Goal: Use online tool/utility: Use online tool/utility

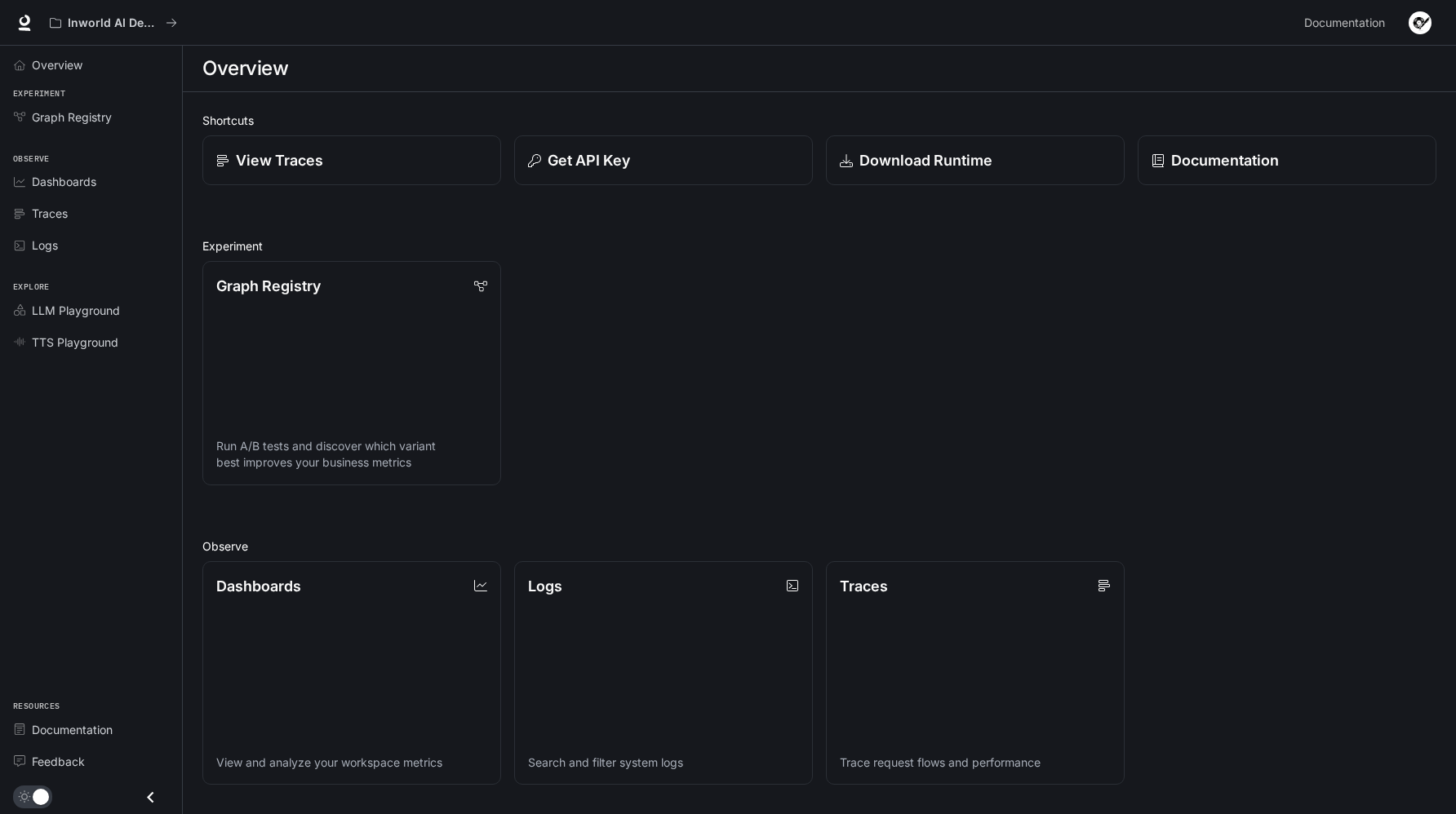
click at [1419, 25] on img "button" at bounding box center [1420, 23] width 23 height 23
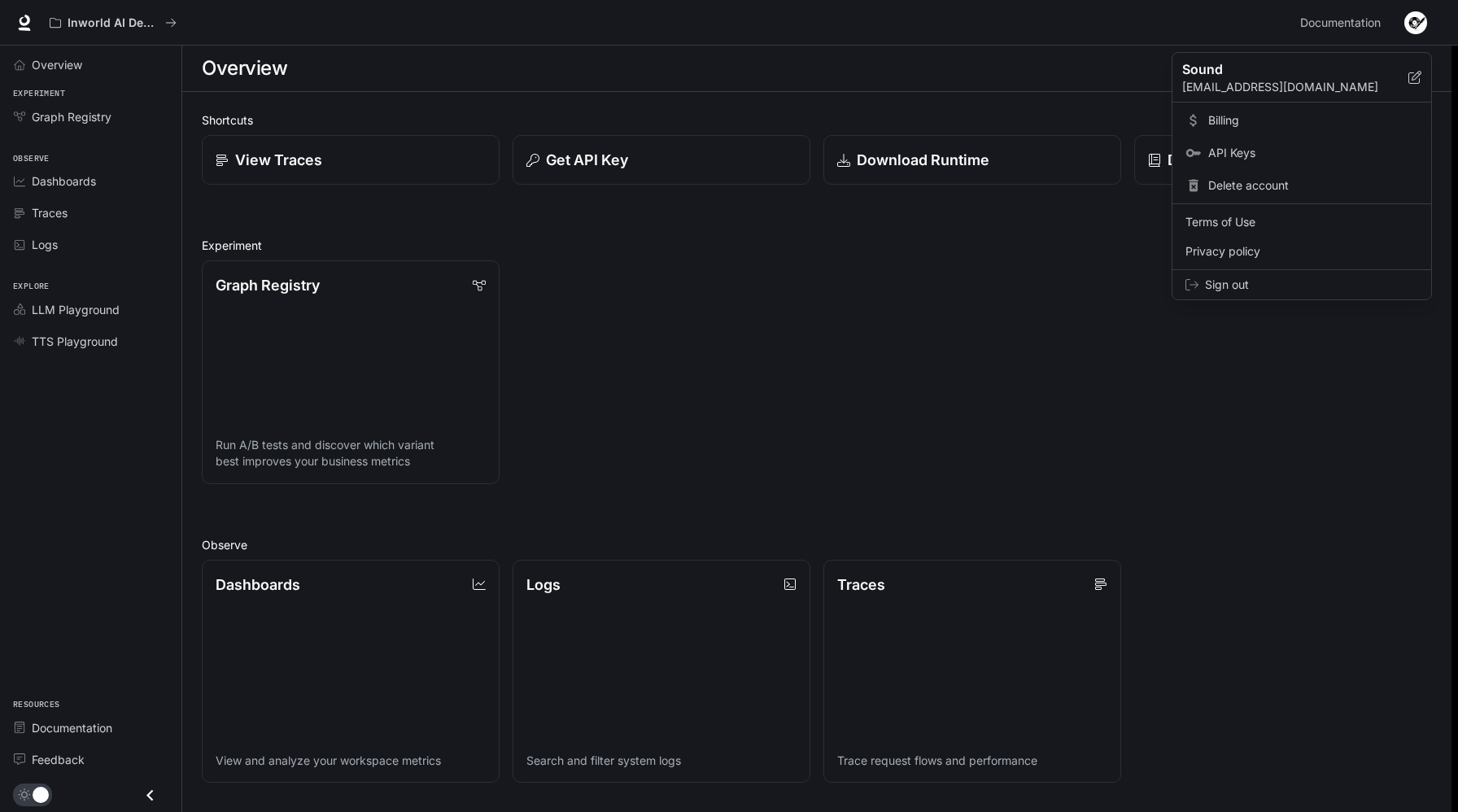
click at [1278, 124] on span "Billing" at bounding box center [1313, 121] width 210 height 16
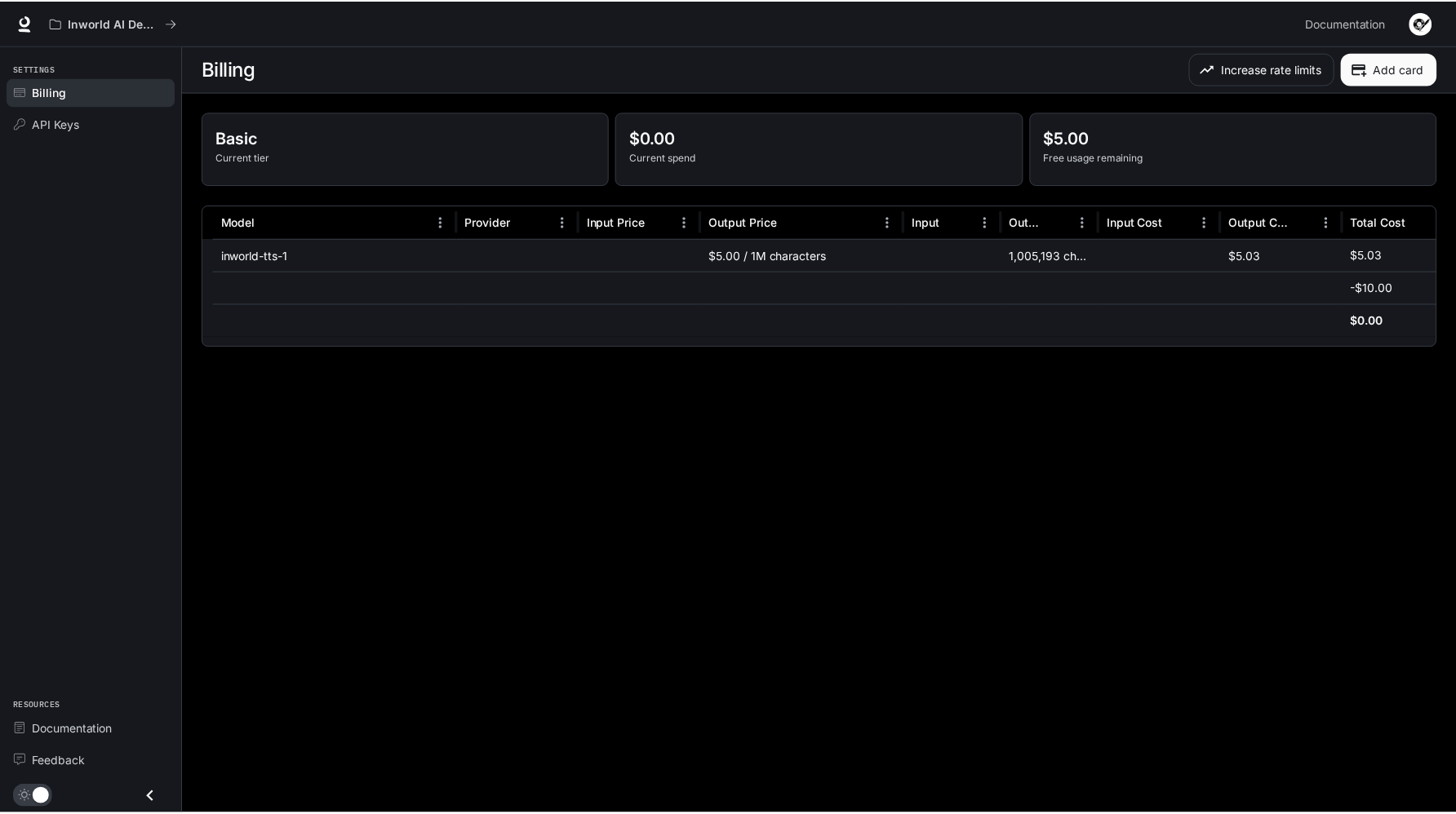
scroll to position [0, 96]
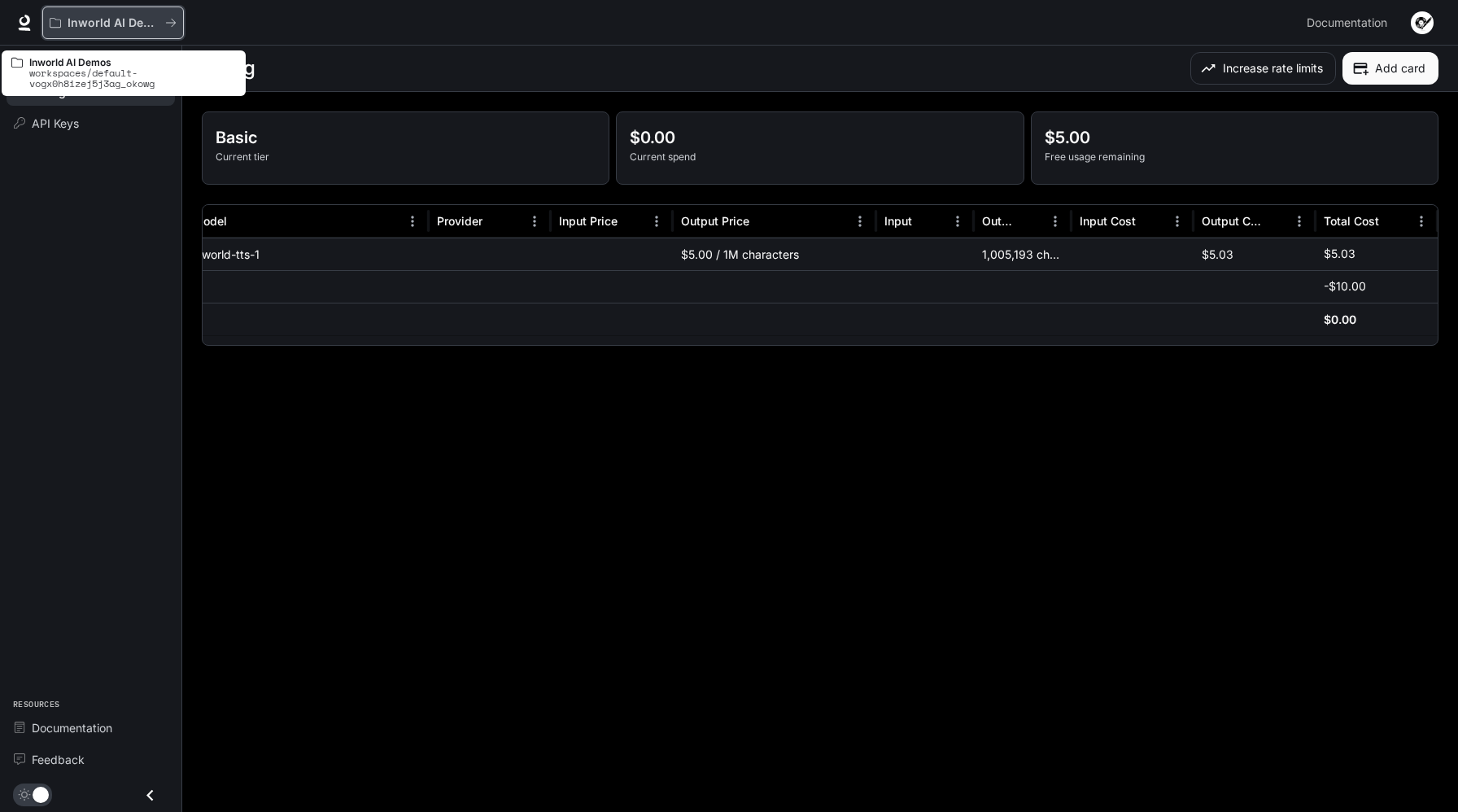
click at [110, 31] on button "Inworld AI Demos" at bounding box center [113, 22] width 141 height 32
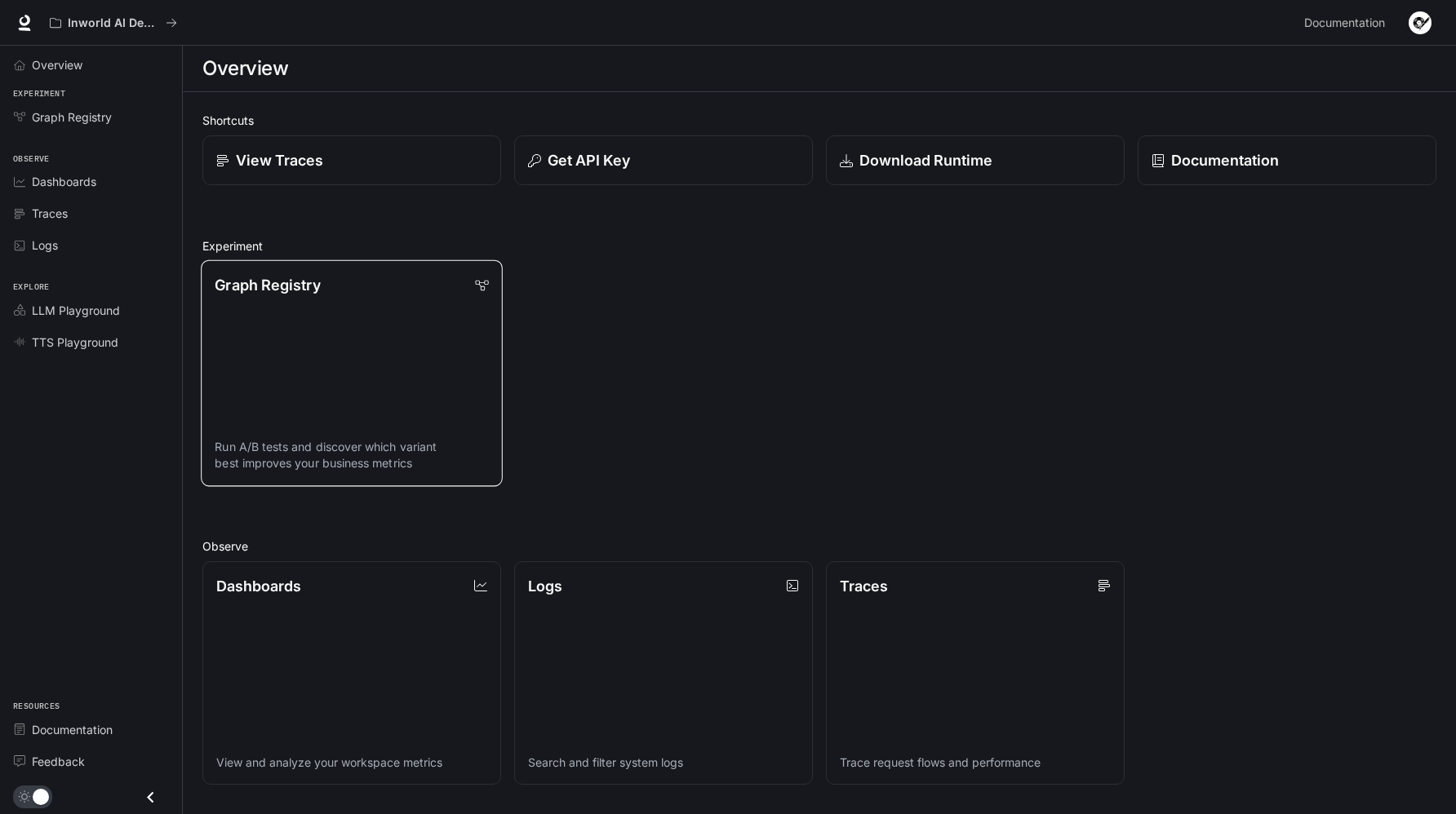
click at [339, 285] on div "Graph Registry" at bounding box center [351, 285] width 273 height 22
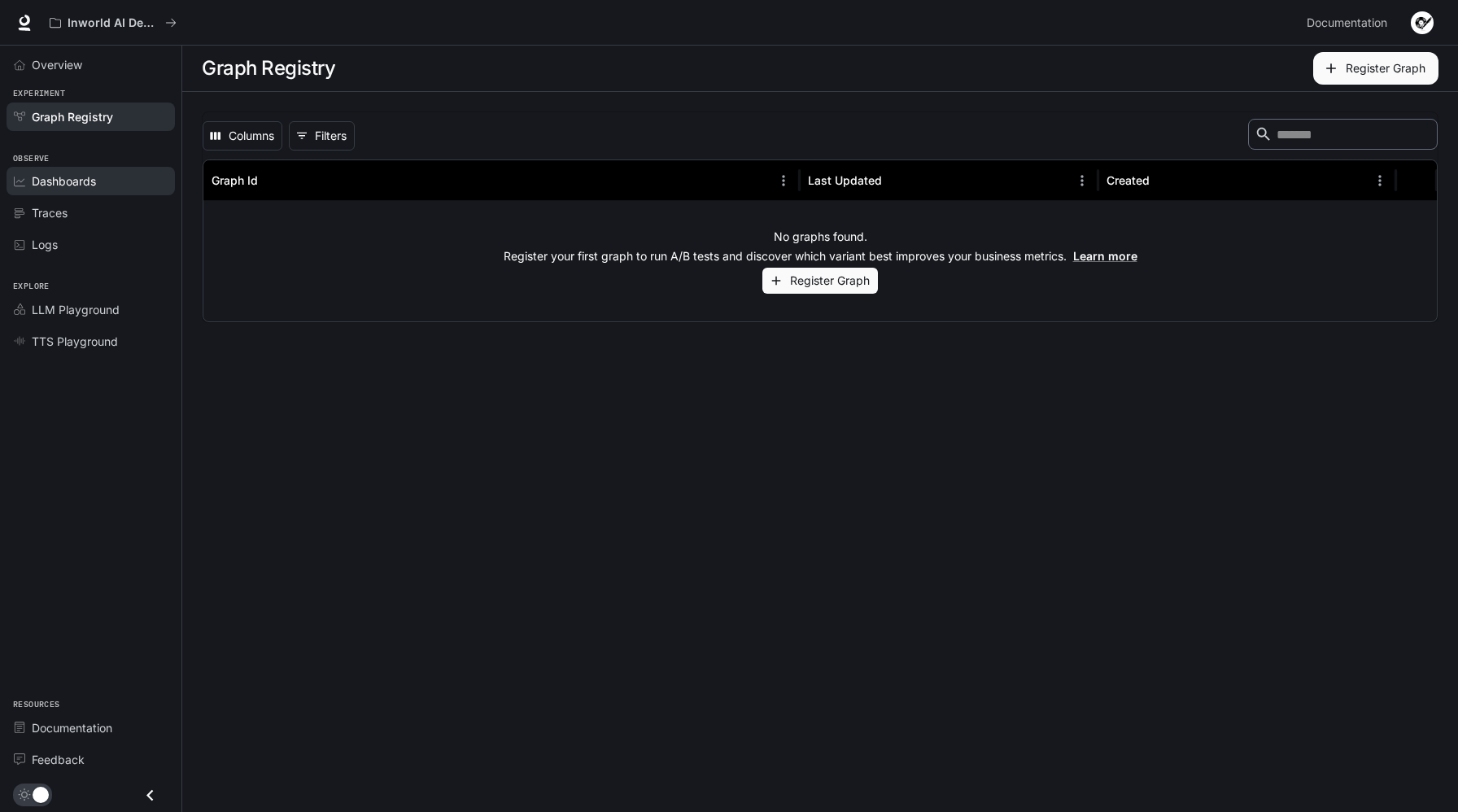
click at [73, 190] on link "Dashboards" at bounding box center [90, 181] width 169 height 29
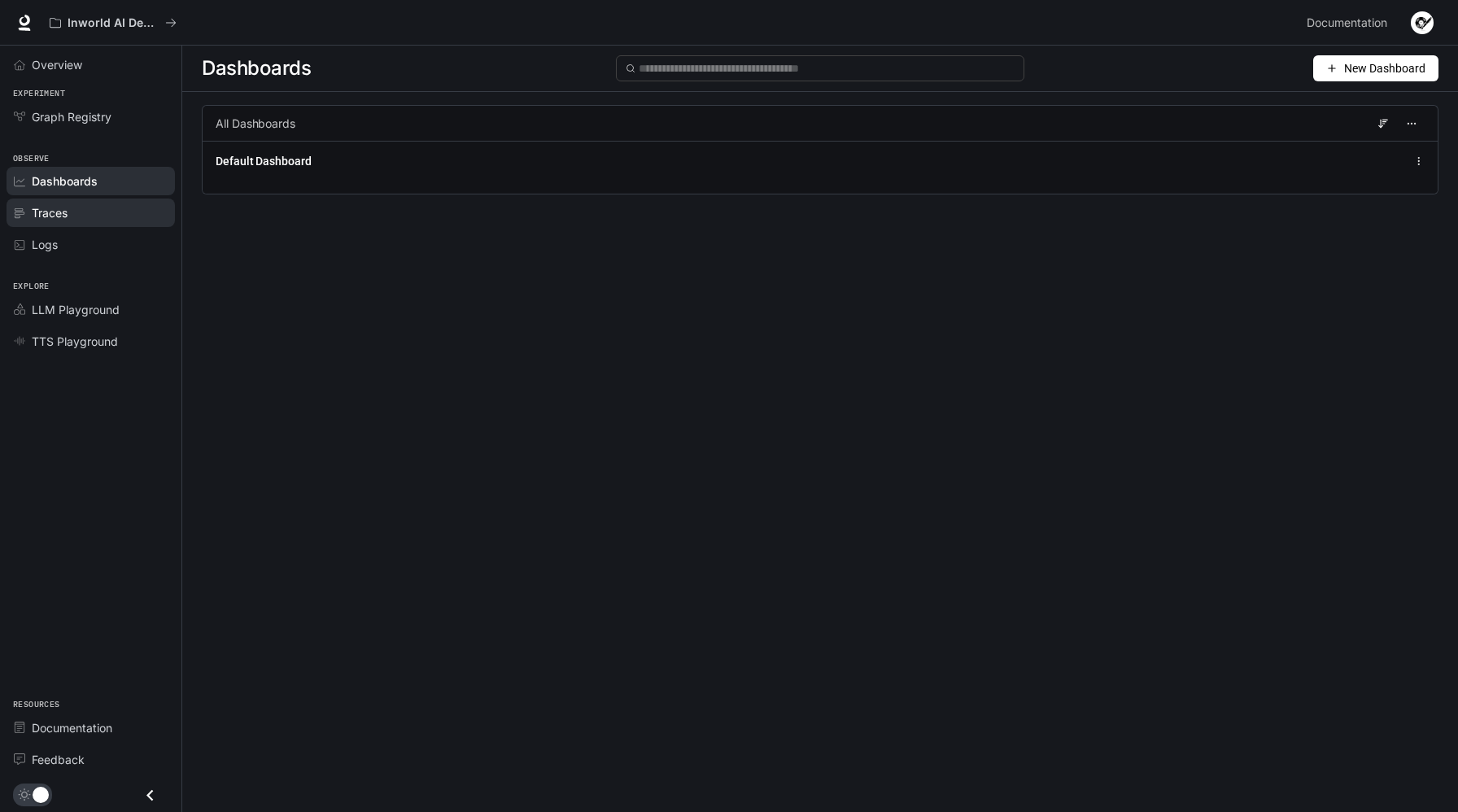
click at [72, 205] on div "Traces" at bounding box center [100, 213] width 136 height 17
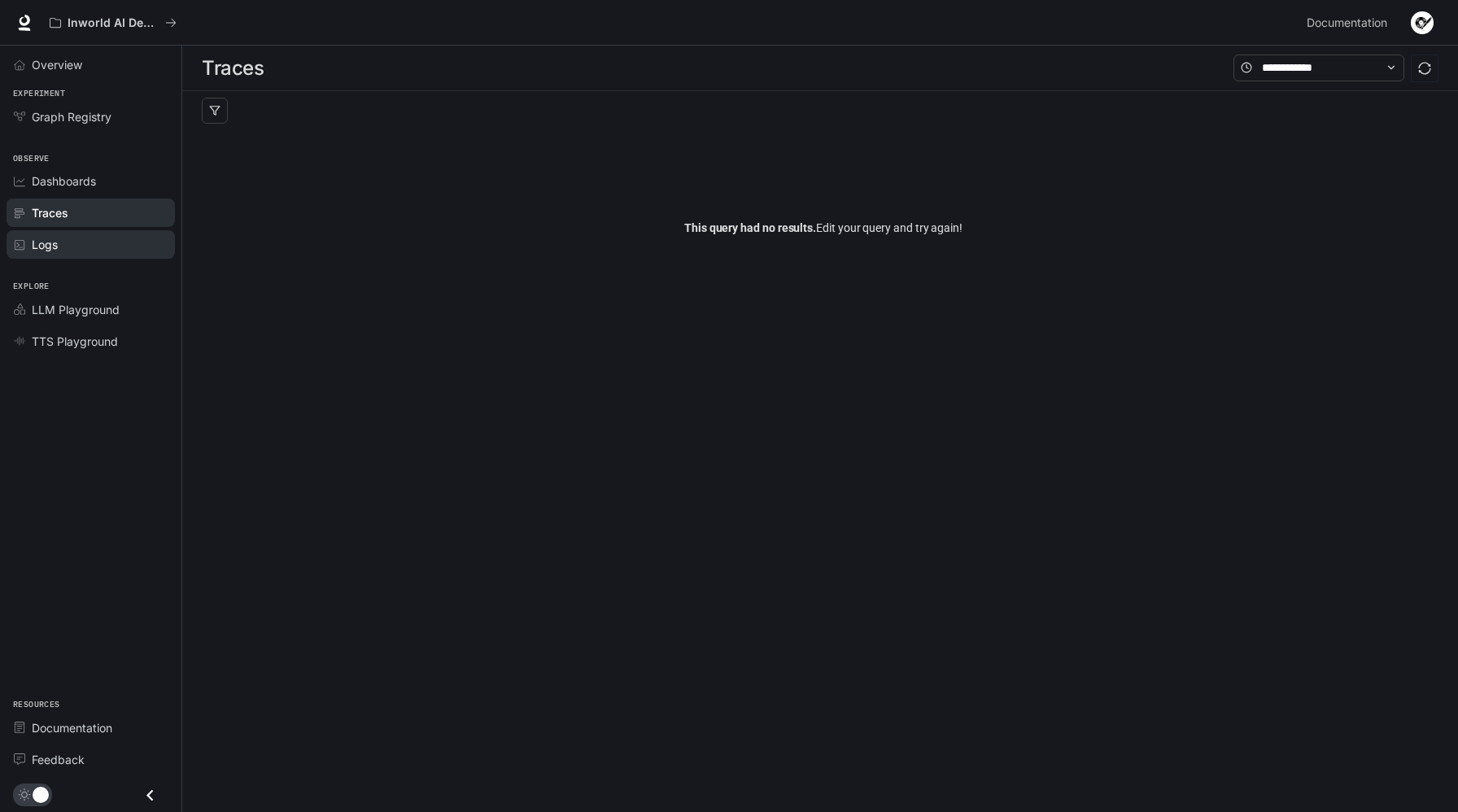
click at [69, 238] on div "Logs" at bounding box center [100, 244] width 136 height 17
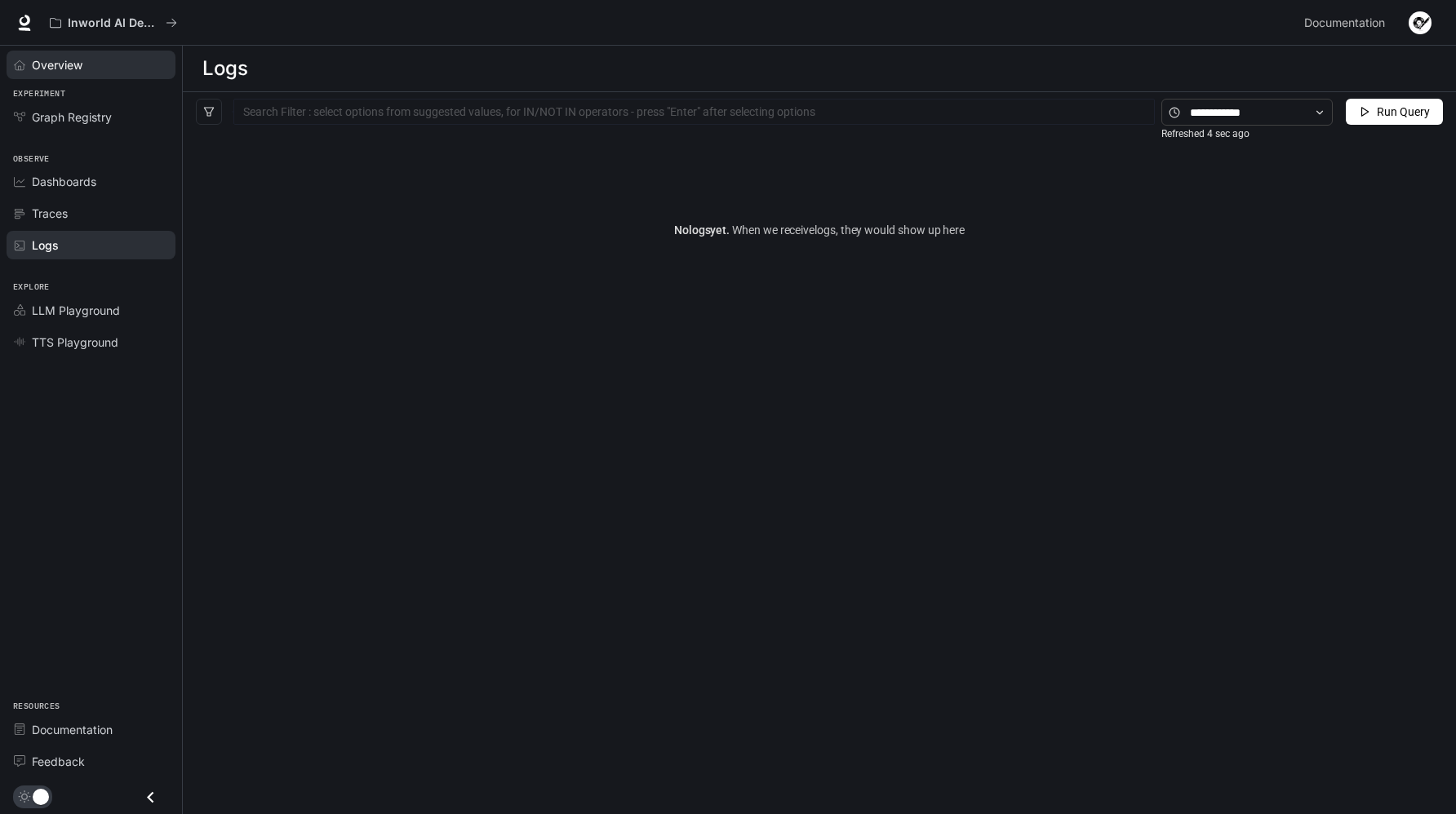
click at [84, 78] on link "Overview" at bounding box center [90, 64] width 169 height 29
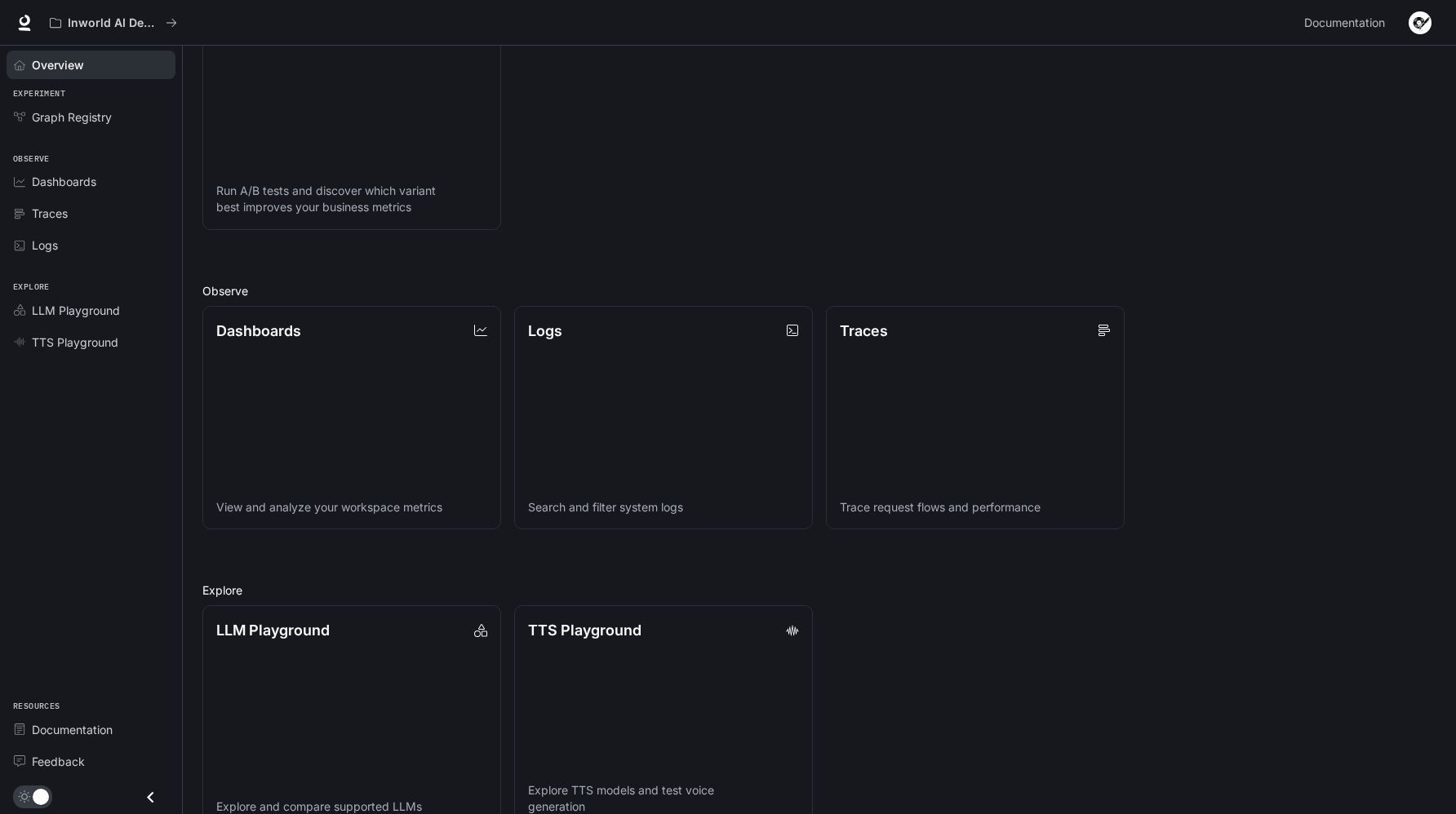
scroll to position [289, 0]
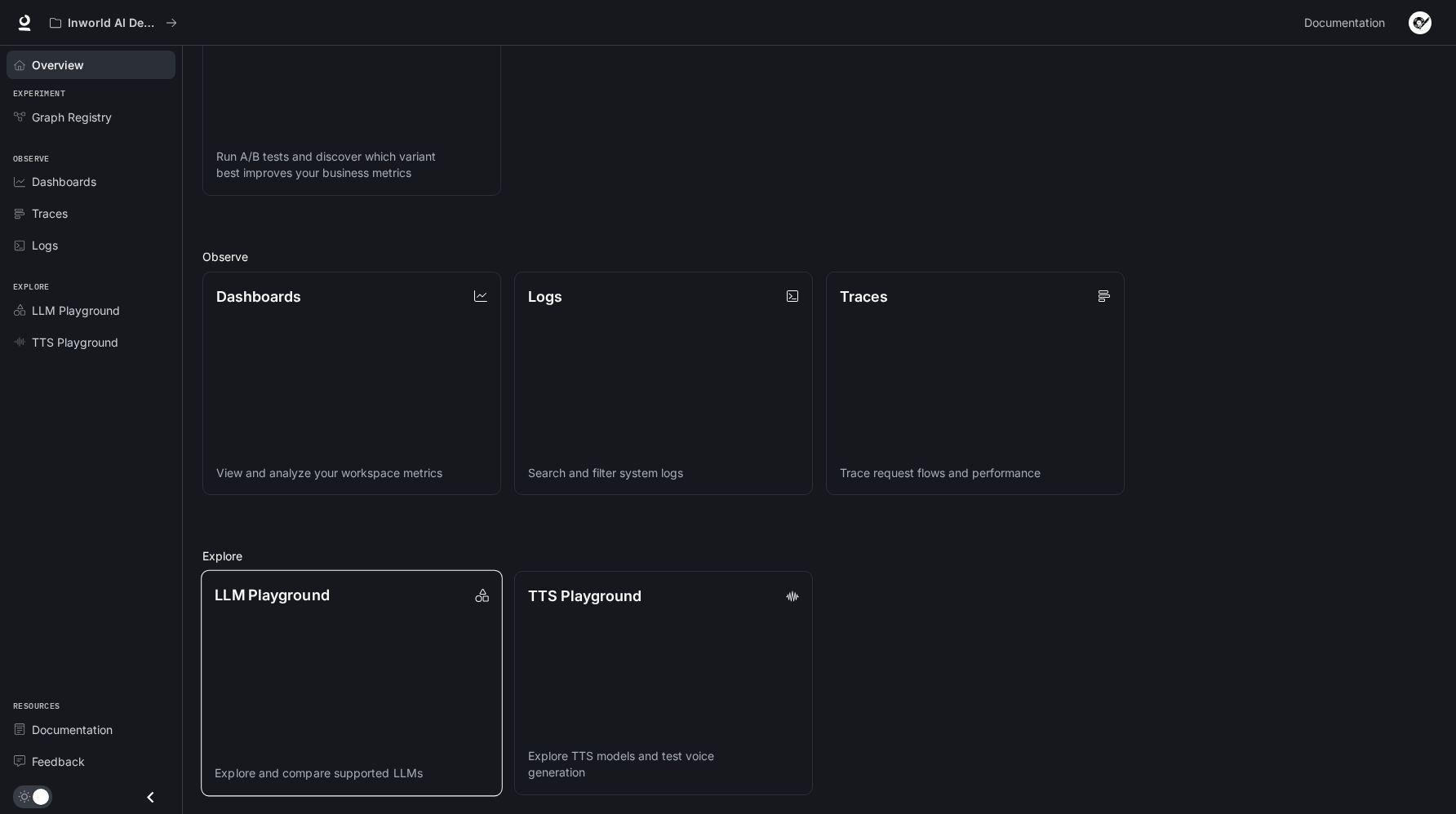
click at [358, 613] on link "LLM Playground Explore and compare supported LLMs" at bounding box center [351, 683] width 302 height 226
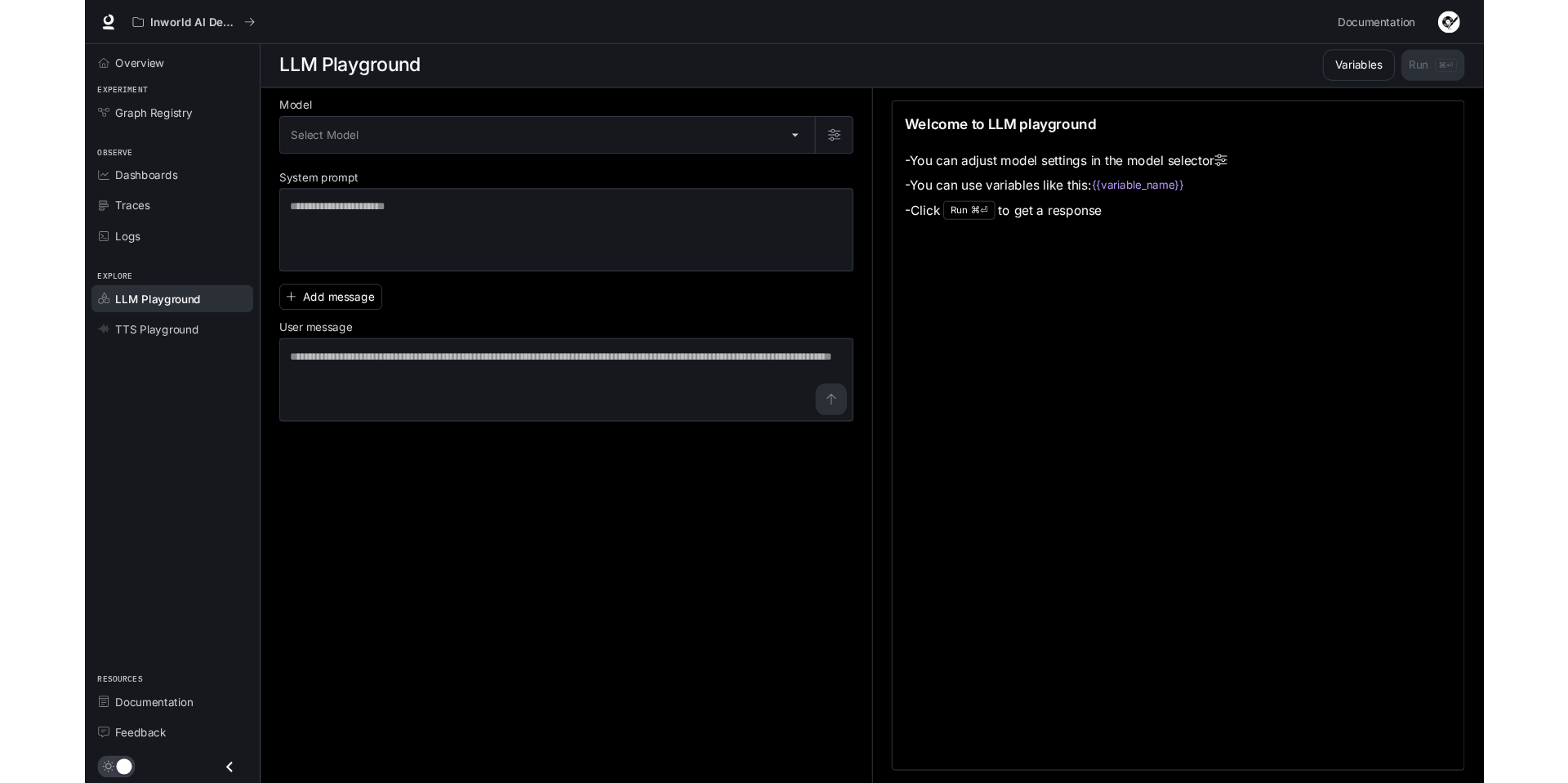
scroll to position [1, 0]
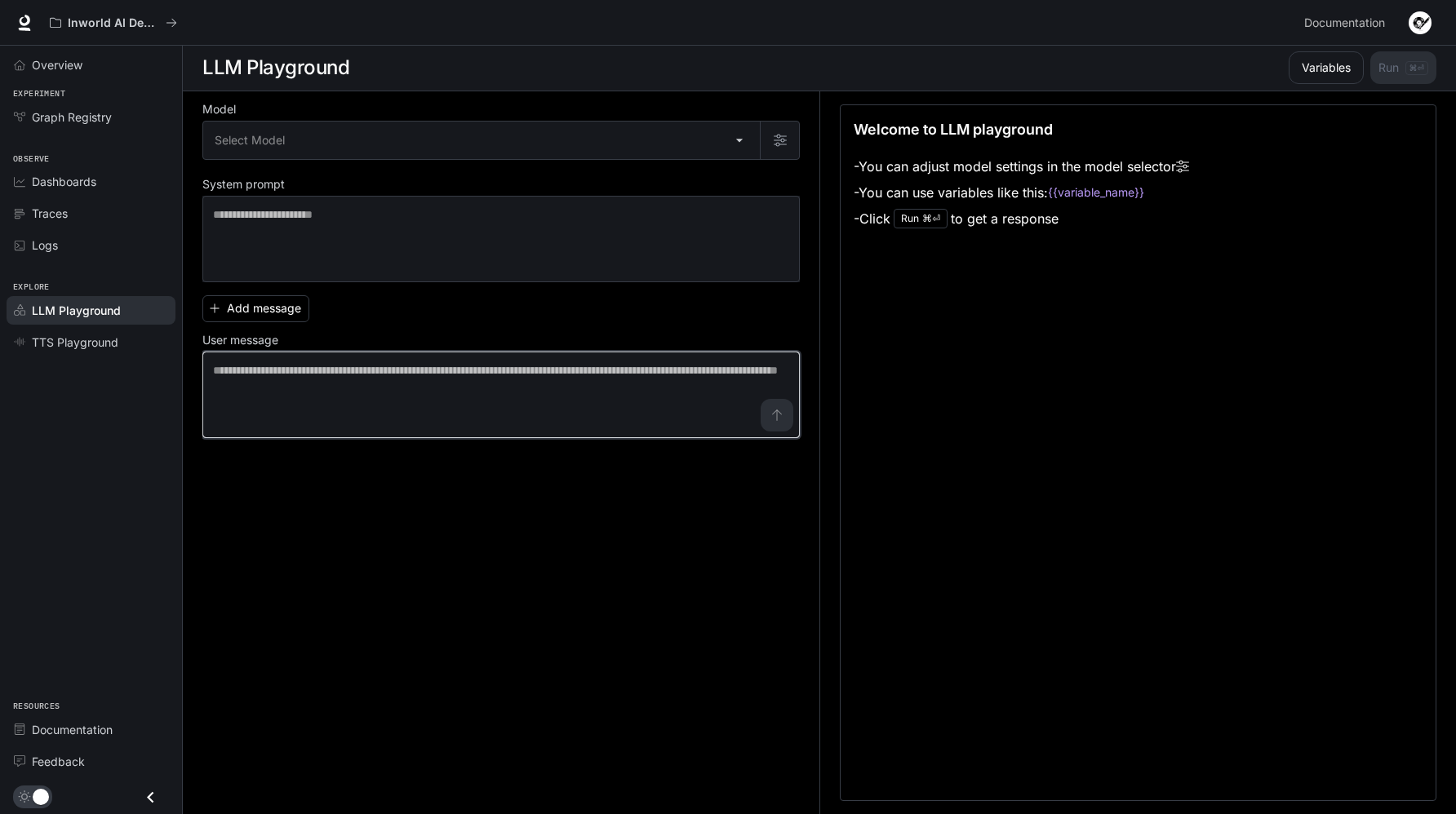
click at [407, 412] on textarea at bounding box center [501, 394] width 576 height 65
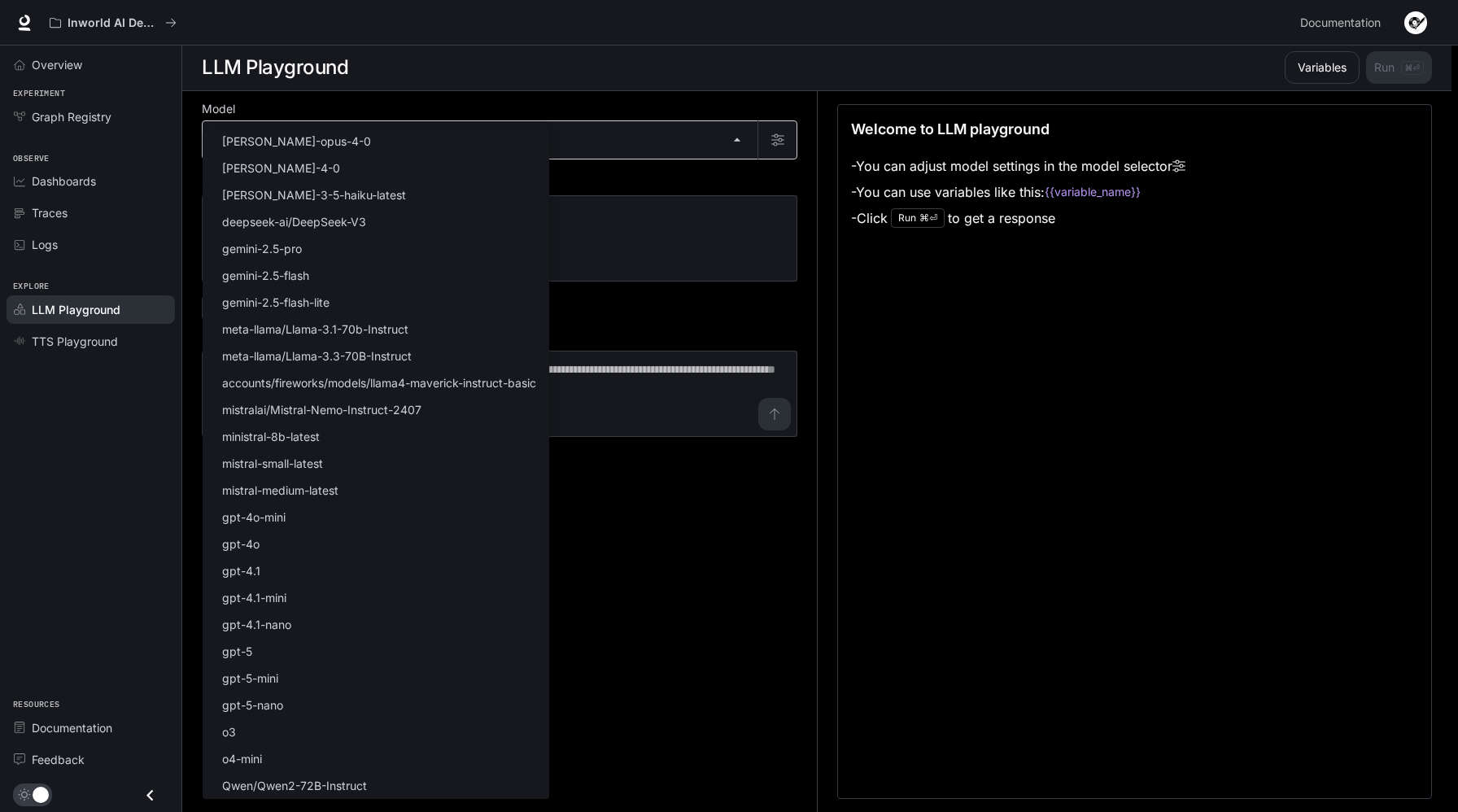
click at [738, 138] on body "Skip to main content Inworld AI Demos Documentation Documentation Portal Overvi…" at bounding box center [729, 406] width 1458 height 813
click at [653, 254] on div at bounding box center [729, 406] width 1458 height 812
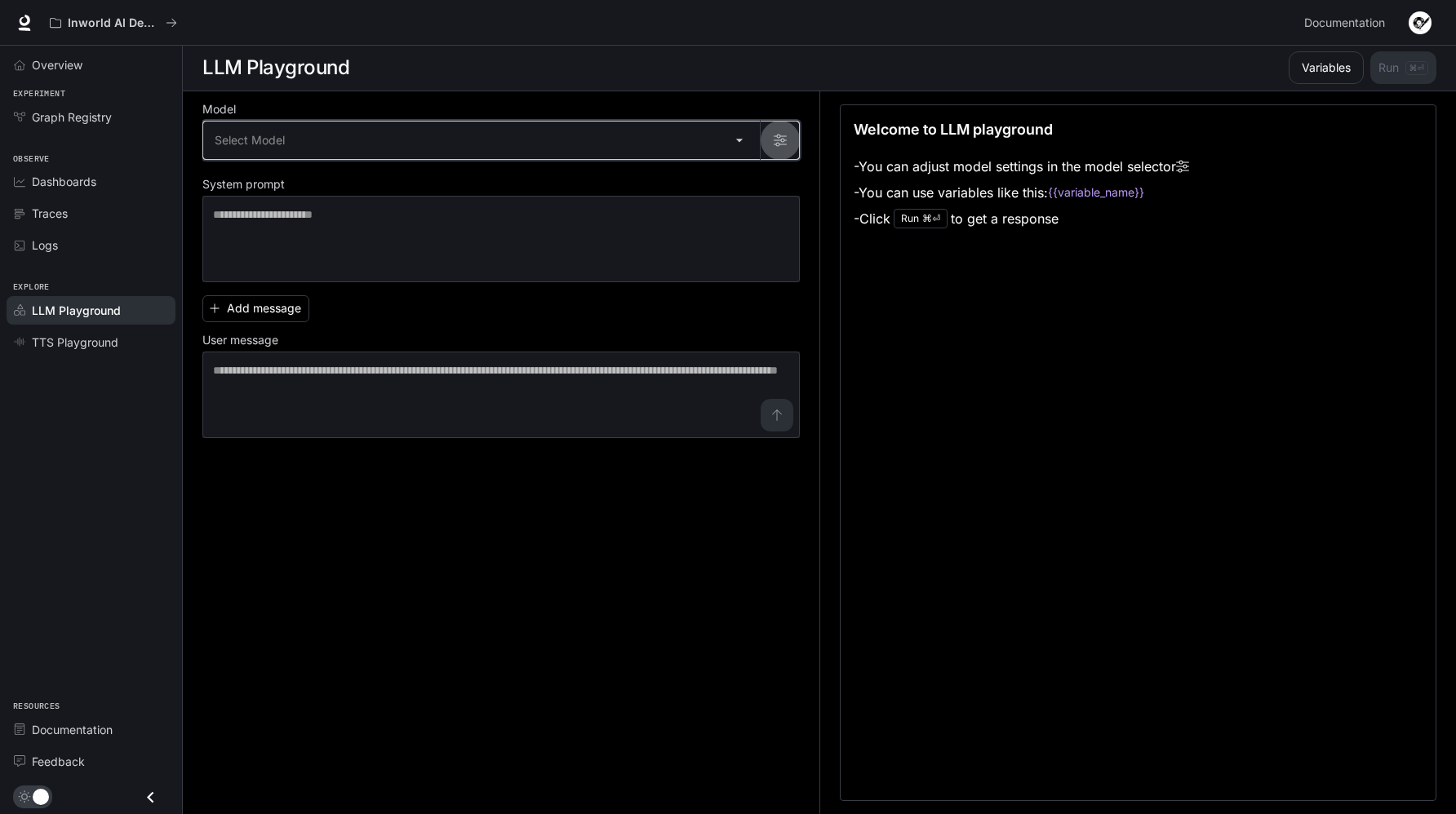
click at [780, 151] on button "button" at bounding box center [780, 141] width 39 height 39
